Goal: Transaction & Acquisition: Purchase product/service

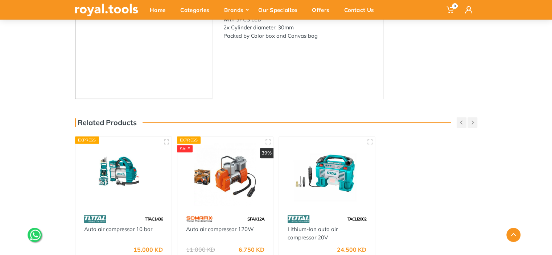
scroll to position [145, 0]
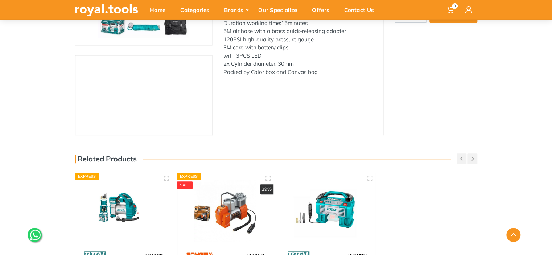
click at [329, 221] on img at bounding box center [326, 211] width 83 height 62
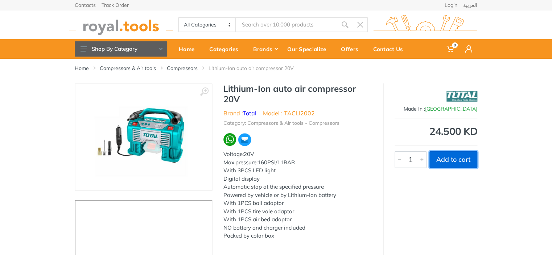
click at [451, 164] on button "Add to cart" at bounding box center [454, 159] width 48 height 17
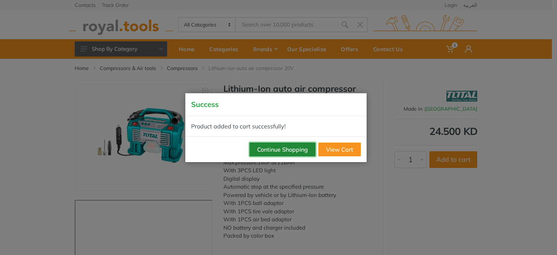
click at [305, 149] on button "Continue Shopping" at bounding box center [283, 150] width 66 height 14
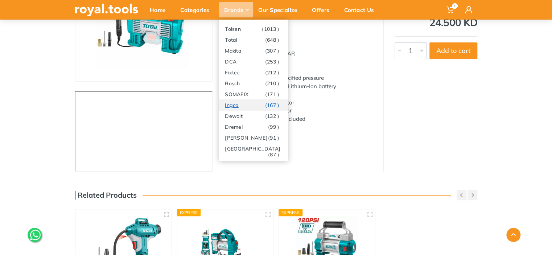
scroll to position [218, 0]
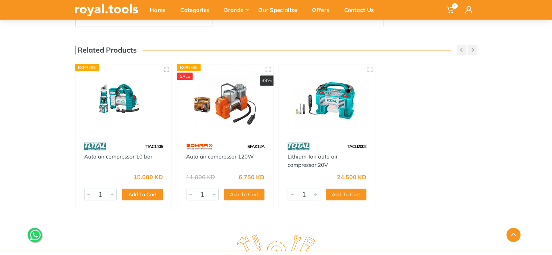
scroll to position [363, 0]
